Goal: Task Accomplishment & Management: Use online tool/utility

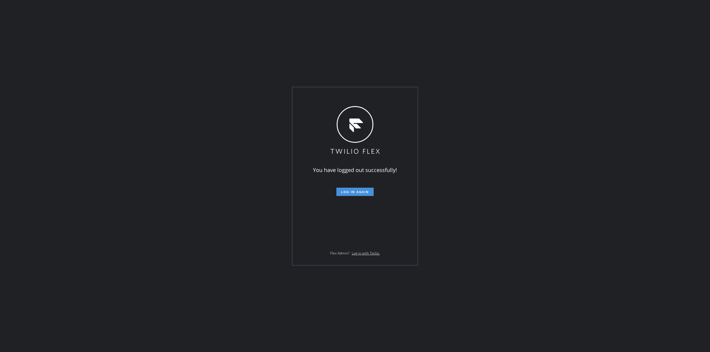
click at [356, 194] on button "Log in again" at bounding box center [354, 192] width 37 height 8
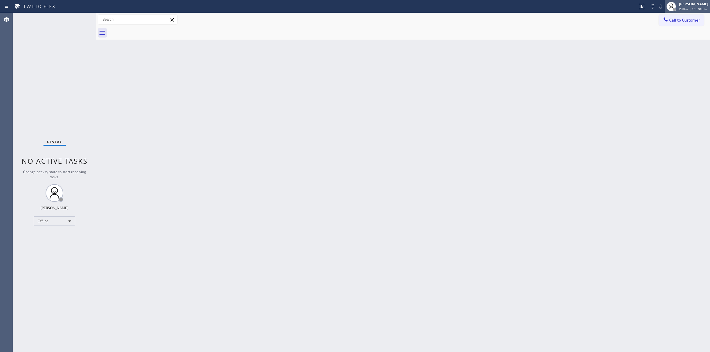
click at [689, 5] on div "[PERSON_NAME]" at bounding box center [693, 3] width 29 height 5
click at [669, 37] on button "Unavailable" at bounding box center [679, 39] width 59 height 8
click at [495, 142] on div "Back to Dashboard Change Sender ID Customers Technicians Select a contact Outbo…" at bounding box center [403, 182] width 614 height 339
click at [655, 198] on div "Back to Dashboard Change Sender ID Customers Technicians Select a contact Outbo…" at bounding box center [403, 182] width 614 height 339
